Goal: Task Accomplishment & Management: Use online tool/utility

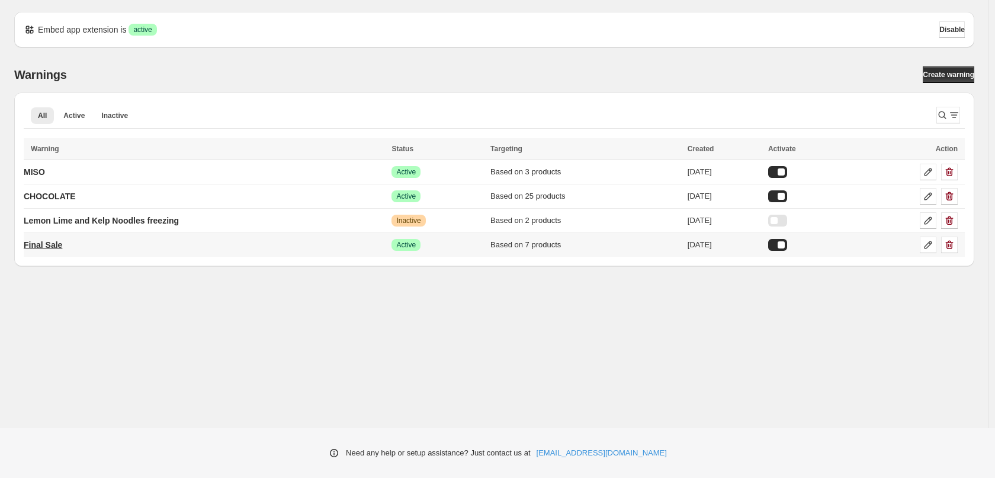
click at [49, 242] on p "Final Sale" at bounding box center [43, 245] width 39 height 12
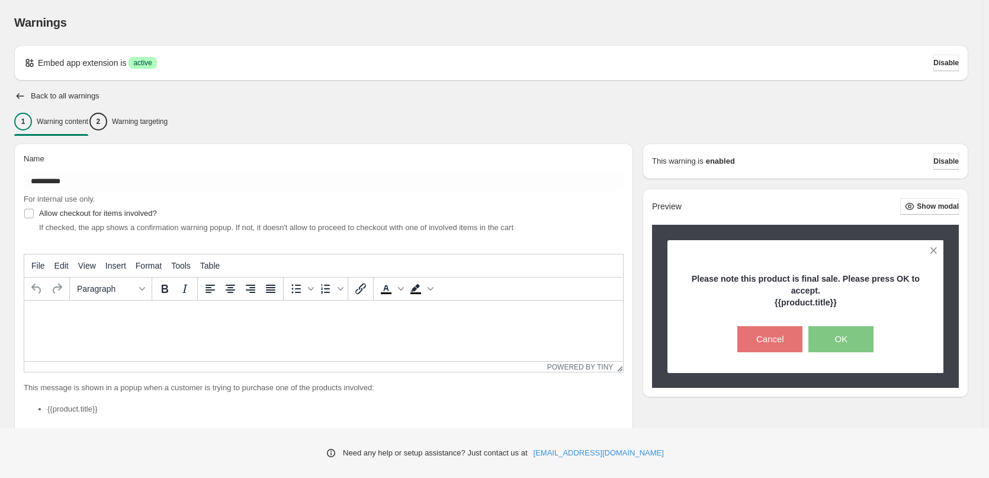
type input "**********"
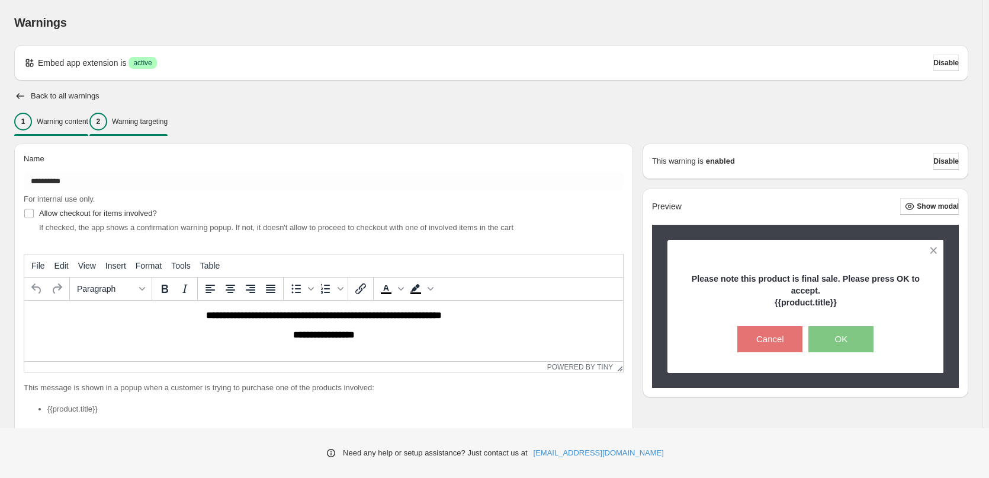
click at [165, 123] on p "Warning targeting" at bounding box center [140, 121] width 56 height 9
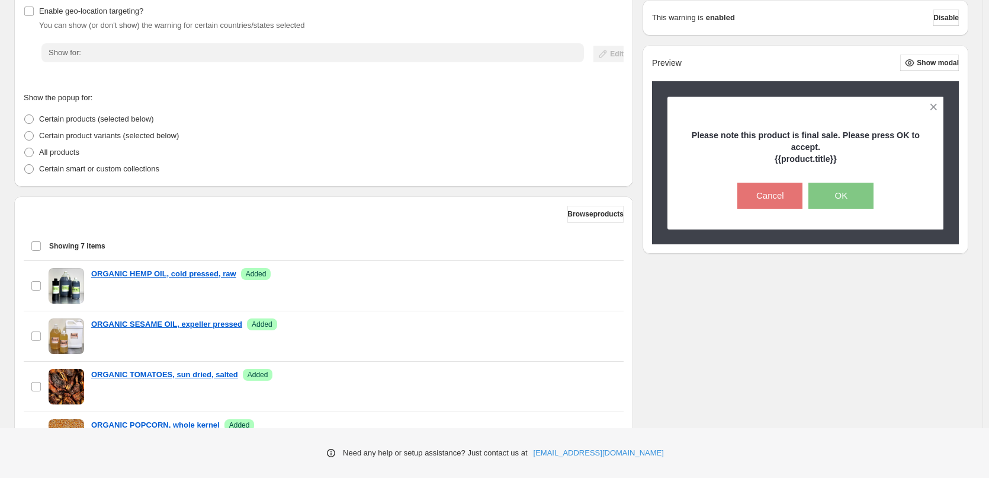
scroll to position [118, 0]
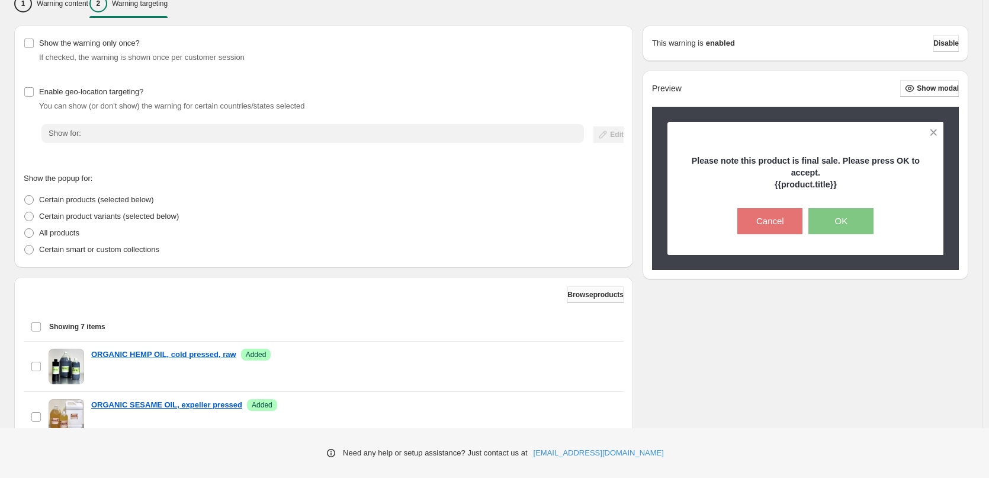
click at [576, 300] on button "Browse products" at bounding box center [596, 294] width 56 height 17
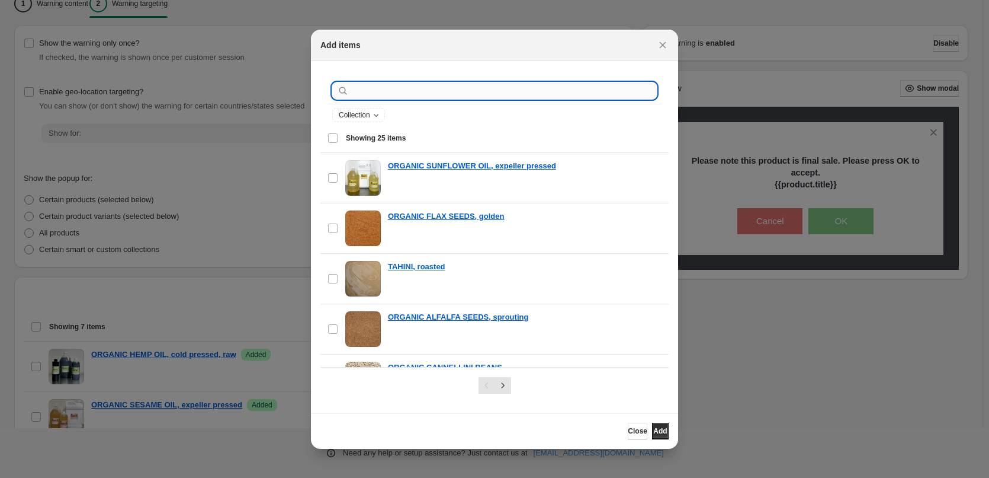
click at [436, 91] on input ":r1h:" at bounding box center [504, 90] width 306 height 17
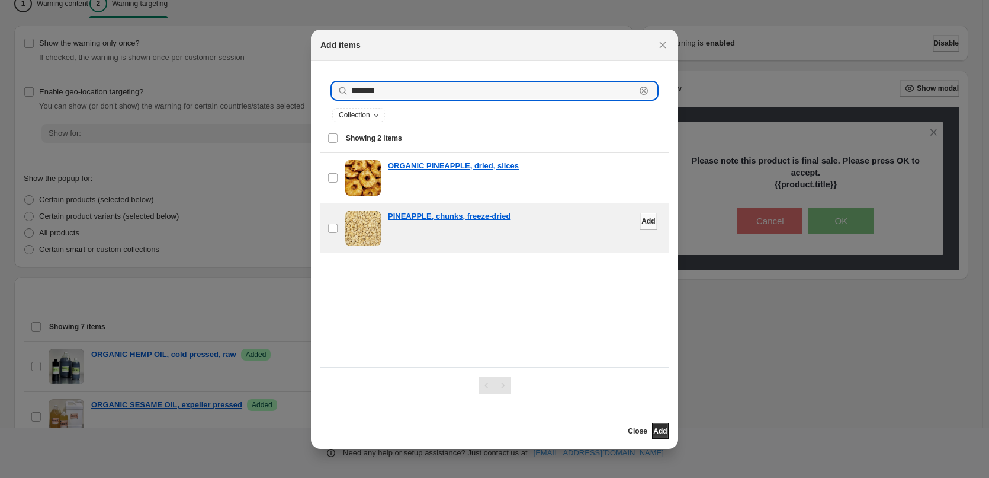
type input "********"
click at [642, 224] on span "Add" at bounding box center [649, 220] width 14 height 9
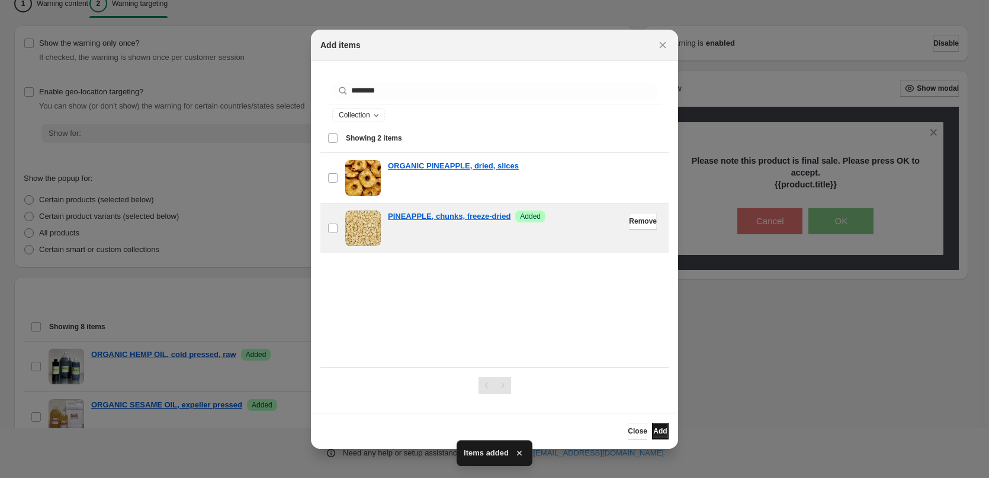
click at [654, 431] on span "Add" at bounding box center [661, 430] width 14 height 9
click at [662, 43] on icon "Close" at bounding box center [663, 45] width 12 height 12
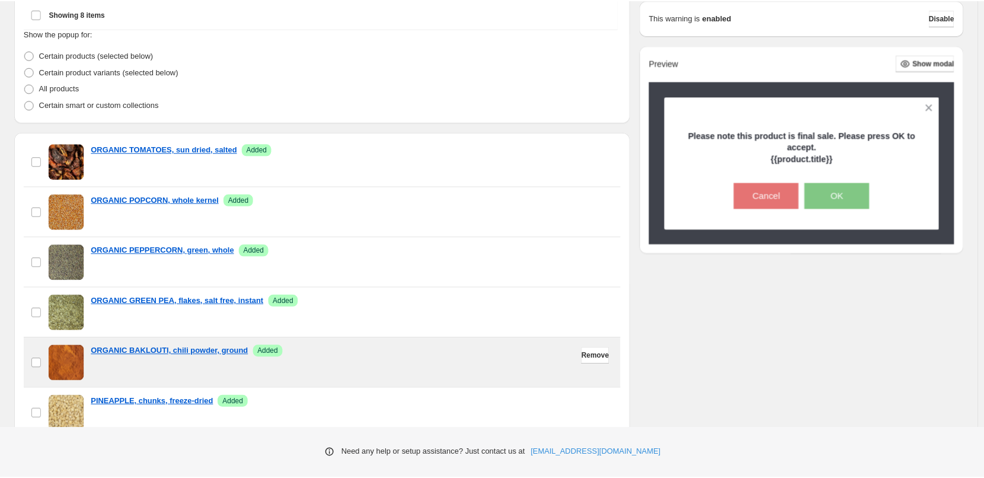
scroll to position [355, 0]
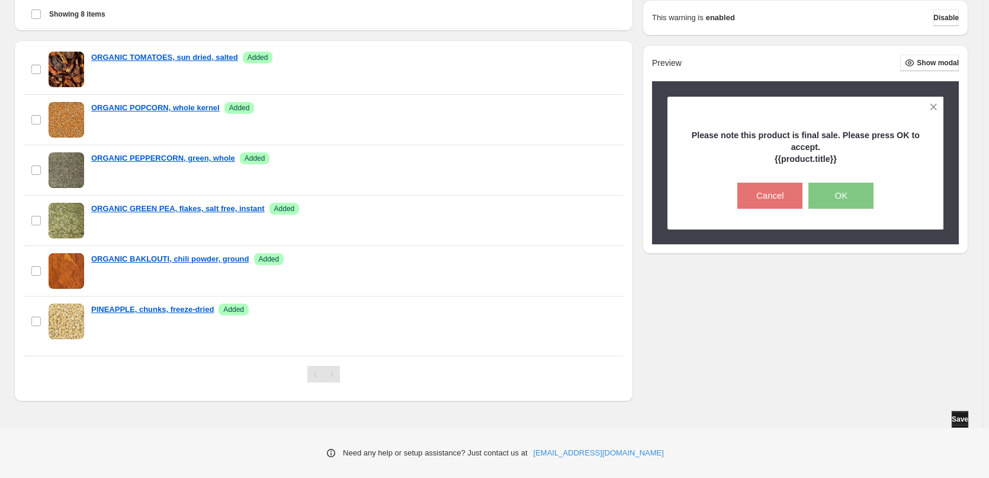
click at [958, 415] on span "Save" at bounding box center [960, 418] width 17 height 9
